Goal: Book appointment/travel/reservation

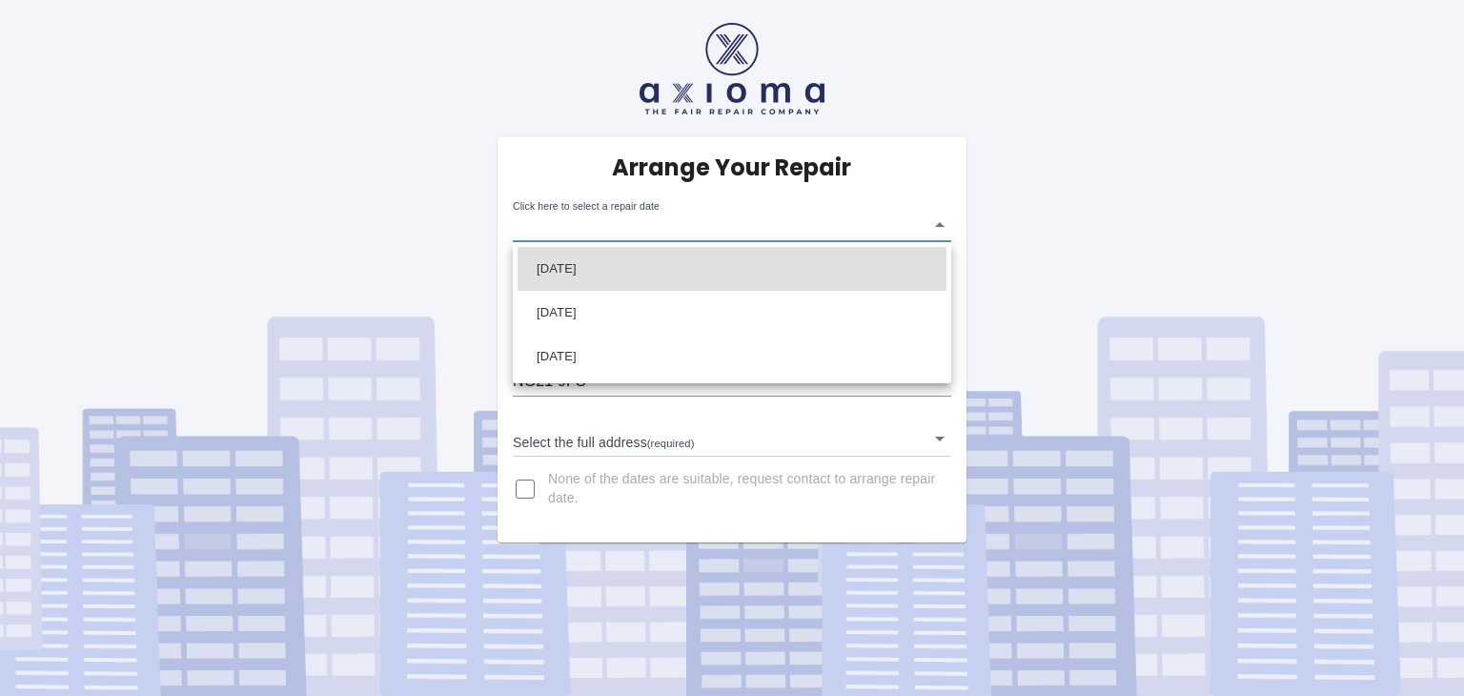
click at [941, 225] on body "Arrange Your Repair Click here to select a repair date ​ Phone Number   * 07762…" at bounding box center [732, 348] width 1464 height 696
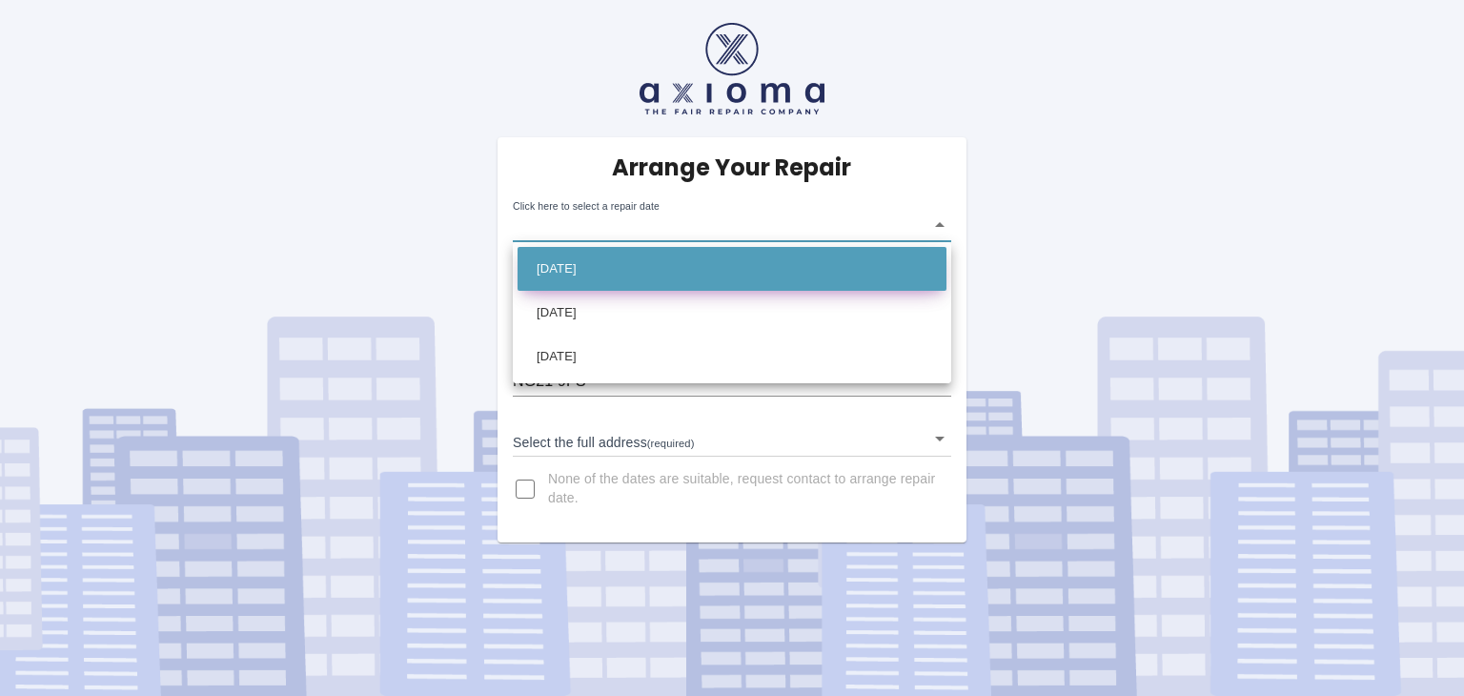
click at [774, 272] on li "Wed Aug 27 2025" at bounding box center [732, 269] width 429 height 44
type input "2025-08-27T00:00:00.000Z"
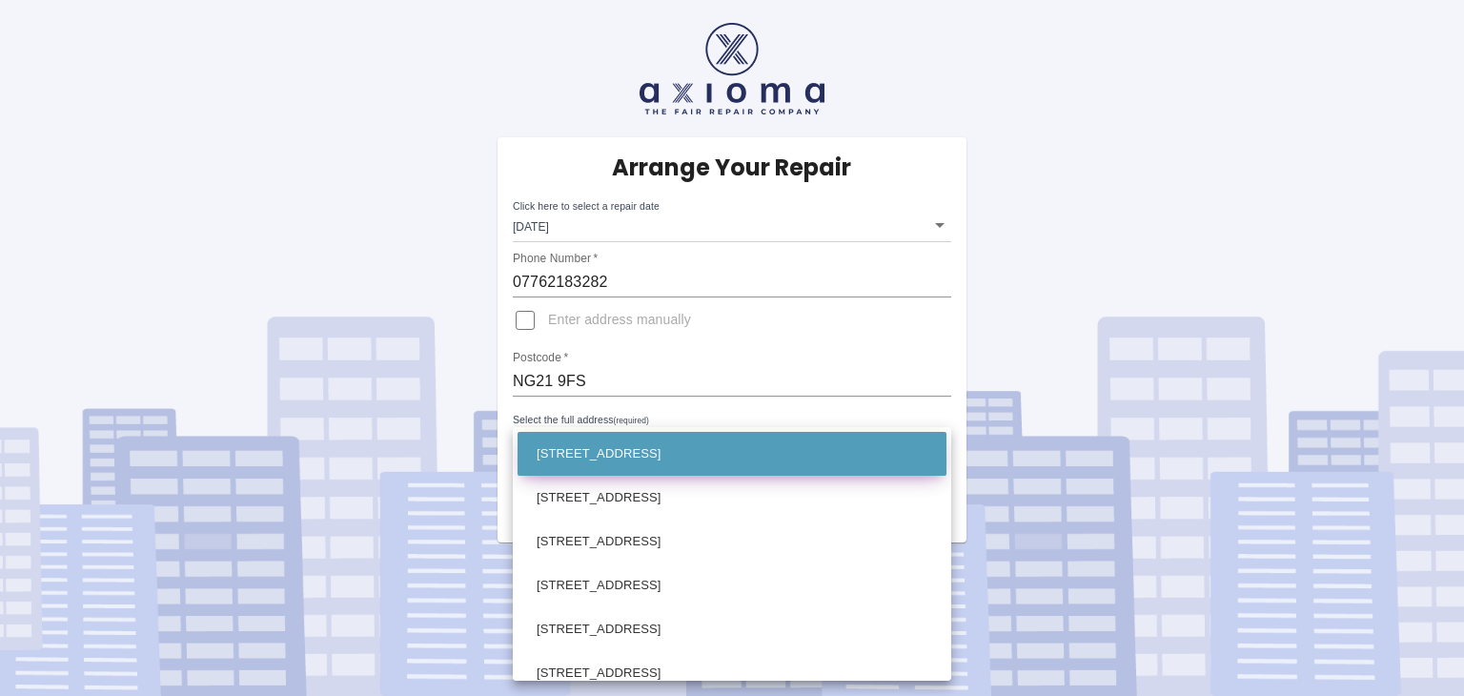
click at [580, 440] on body "Arrange Your Repair Click here to select a repair date Wed Aug 27 2025 2025-08-…" at bounding box center [732, 348] width 1464 height 696
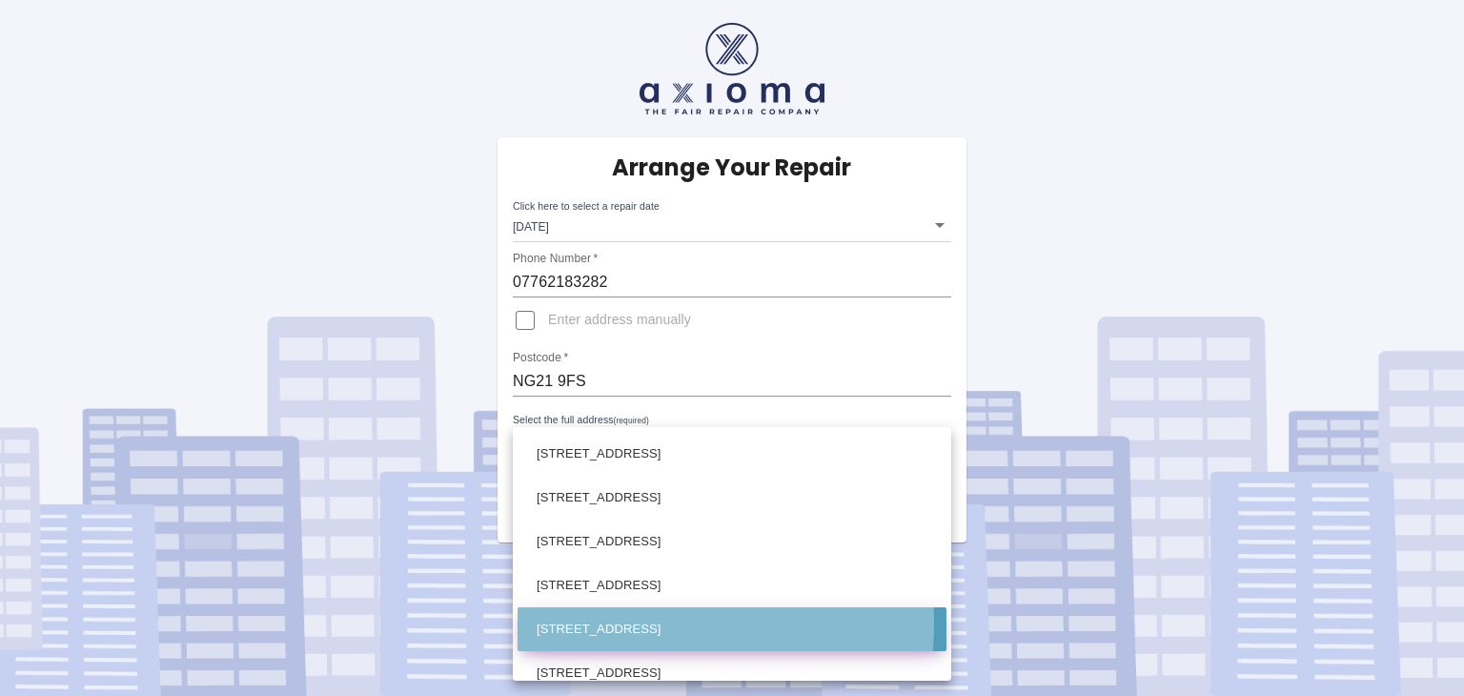
click at [618, 623] on li "15 First Oak Drive Clipstone Village, Mansfield Nottinghamshire" at bounding box center [732, 629] width 429 height 44
type input "15 First Oak Drive Clipstone Village, Mansfield Nottinghamshire"
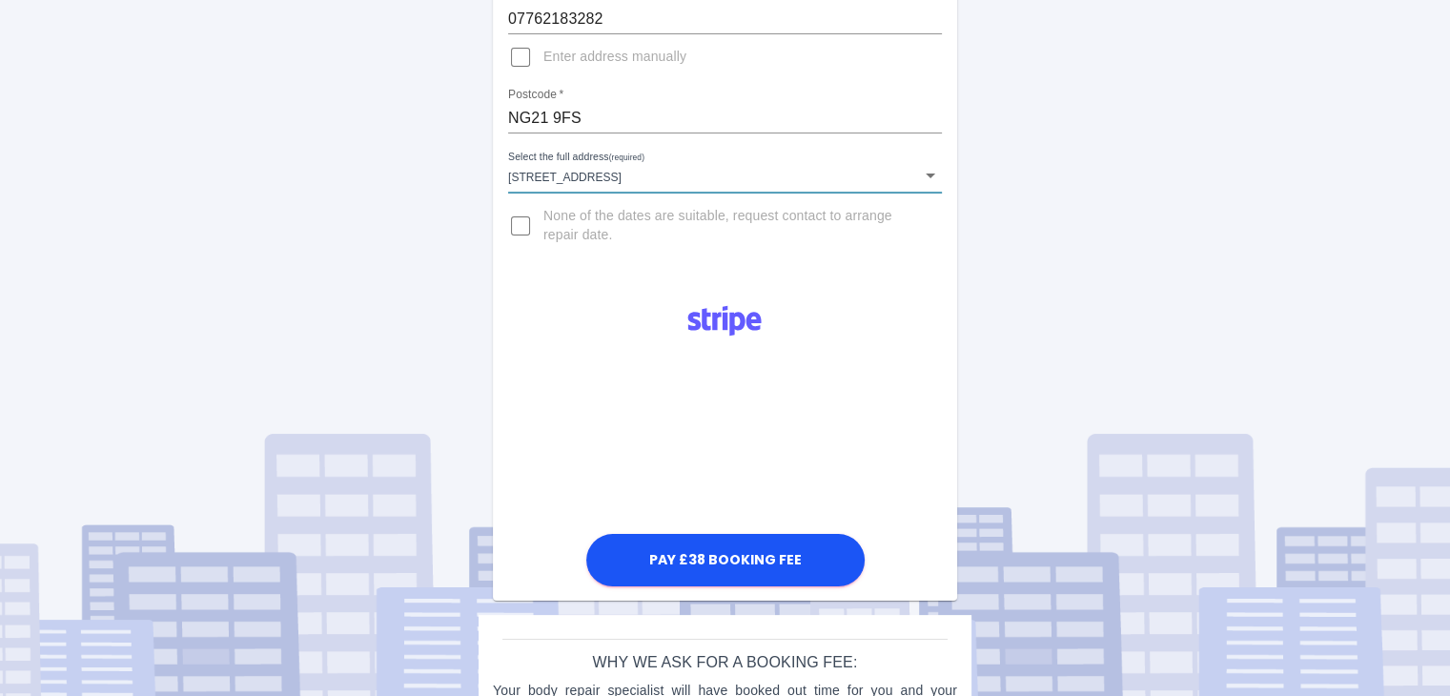
scroll to position [377, 0]
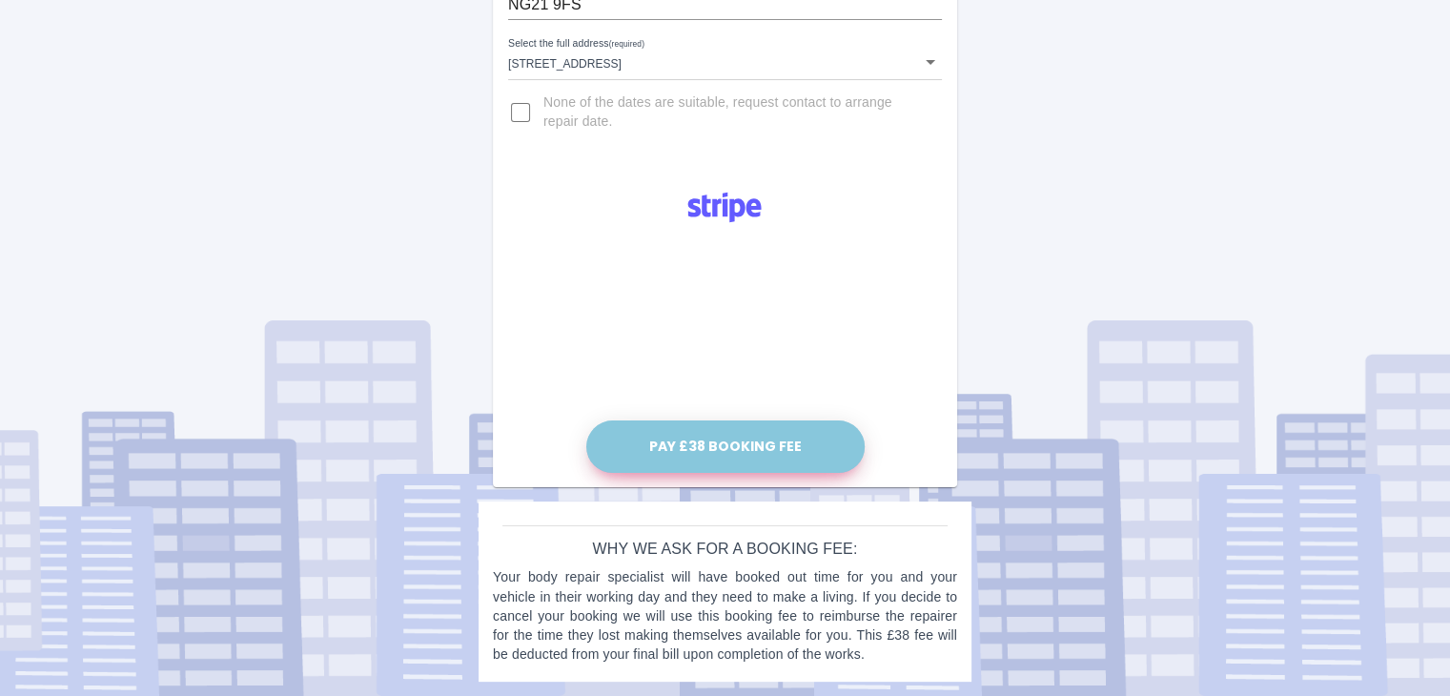
click at [705, 436] on button "Pay £38 Booking Fee" at bounding box center [725, 446] width 278 height 52
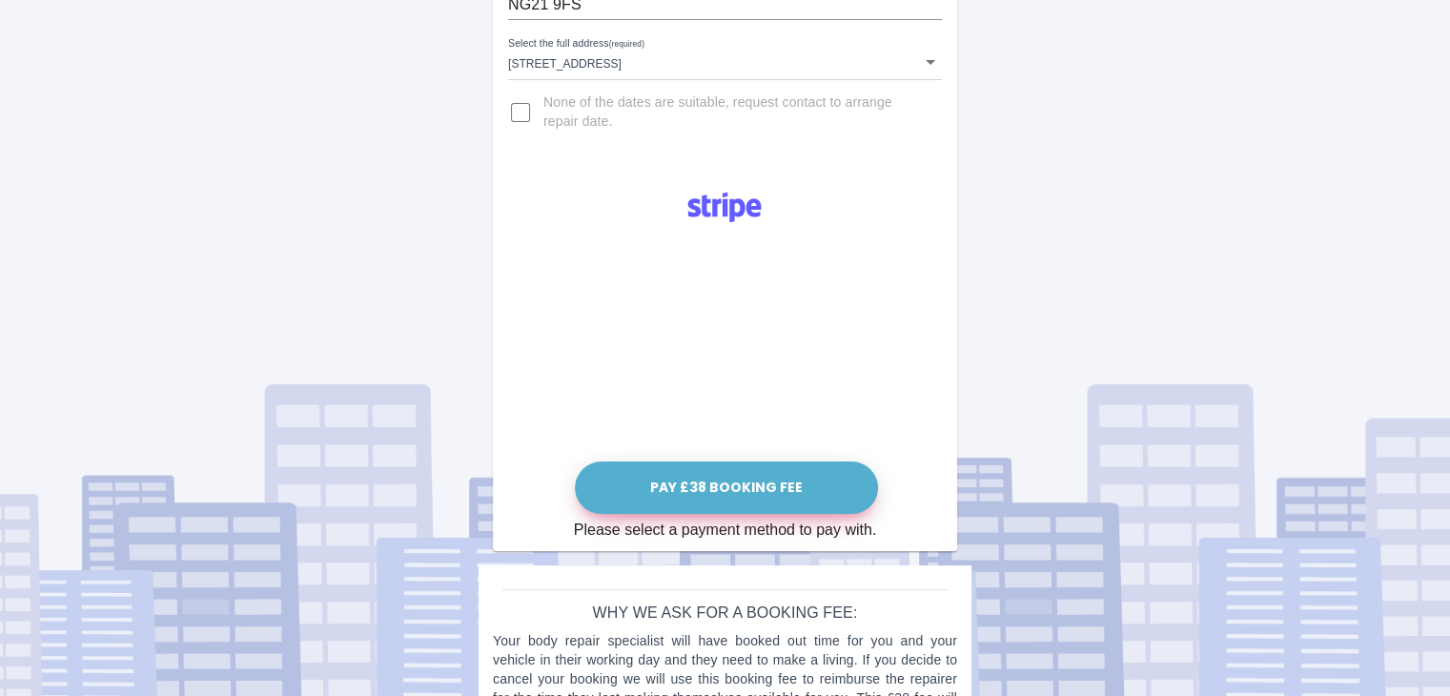
click at [715, 493] on button "Pay £38 Booking Fee" at bounding box center [726, 487] width 303 height 52
